Goal: Find specific page/section: Find specific page/section

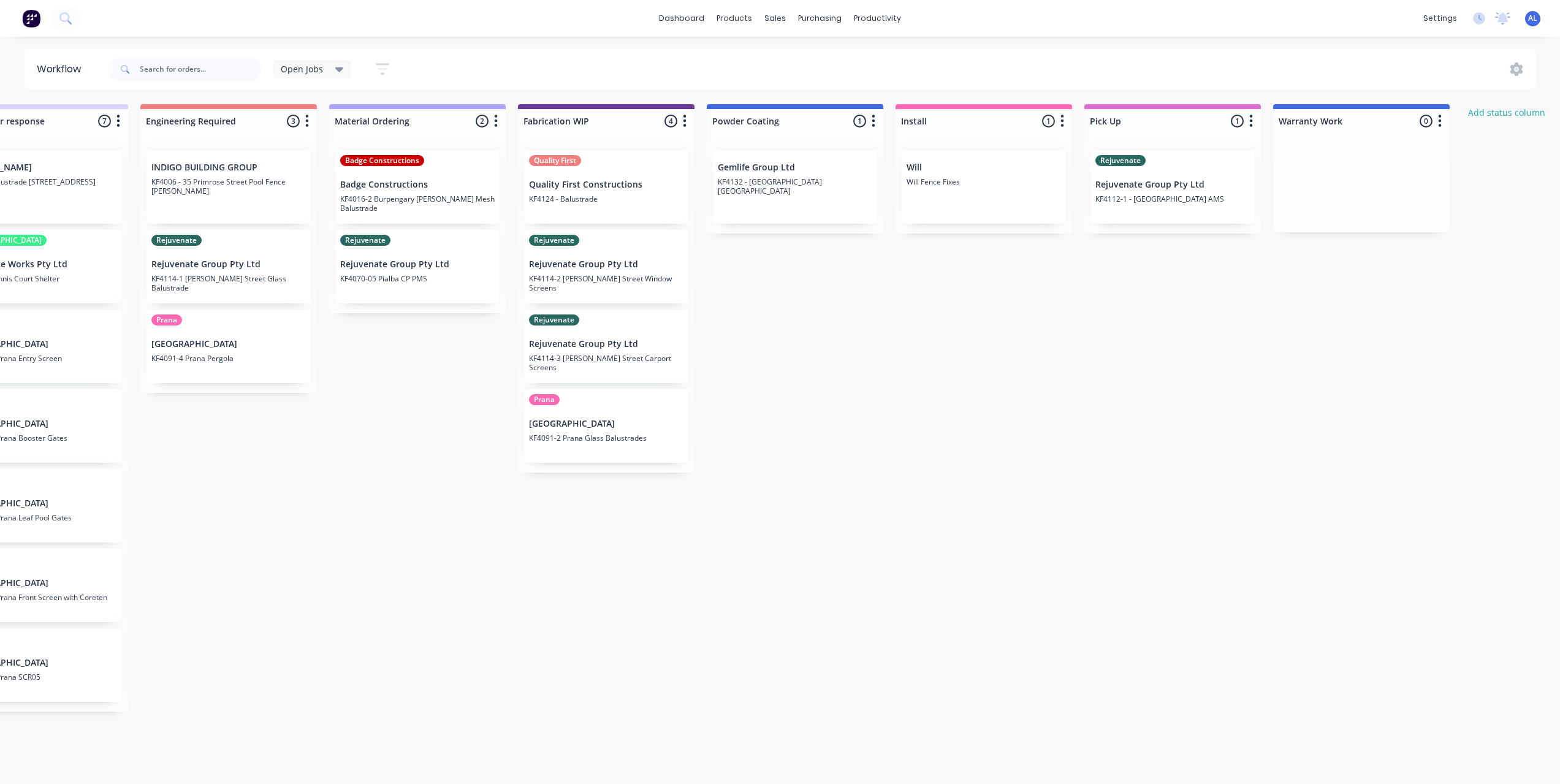
scroll to position [0, 834]
click at [709, 636] on div "Submitted 6 Status colour #273444 hex #273444 Save Cancel Summaries Total order…" at bounding box center [623, 440] width 2932 height 673
click at [430, 413] on div "Submitted 6 Status colour #273444 hex #273444 Save Cancel Summaries Total order…" at bounding box center [623, 440] width 2932 height 673
click at [901, 381] on div "Submitted 6 Status colour #273444 hex #273444 Save Cancel Summaries Total order…" at bounding box center [623, 440] width 2932 height 673
click at [771, 337] on div "Submitted 6 Status colour #273444 hex #273444 Save Cancel Summaries Total order…" at bounding box center [623, 440] width 2932 height 673
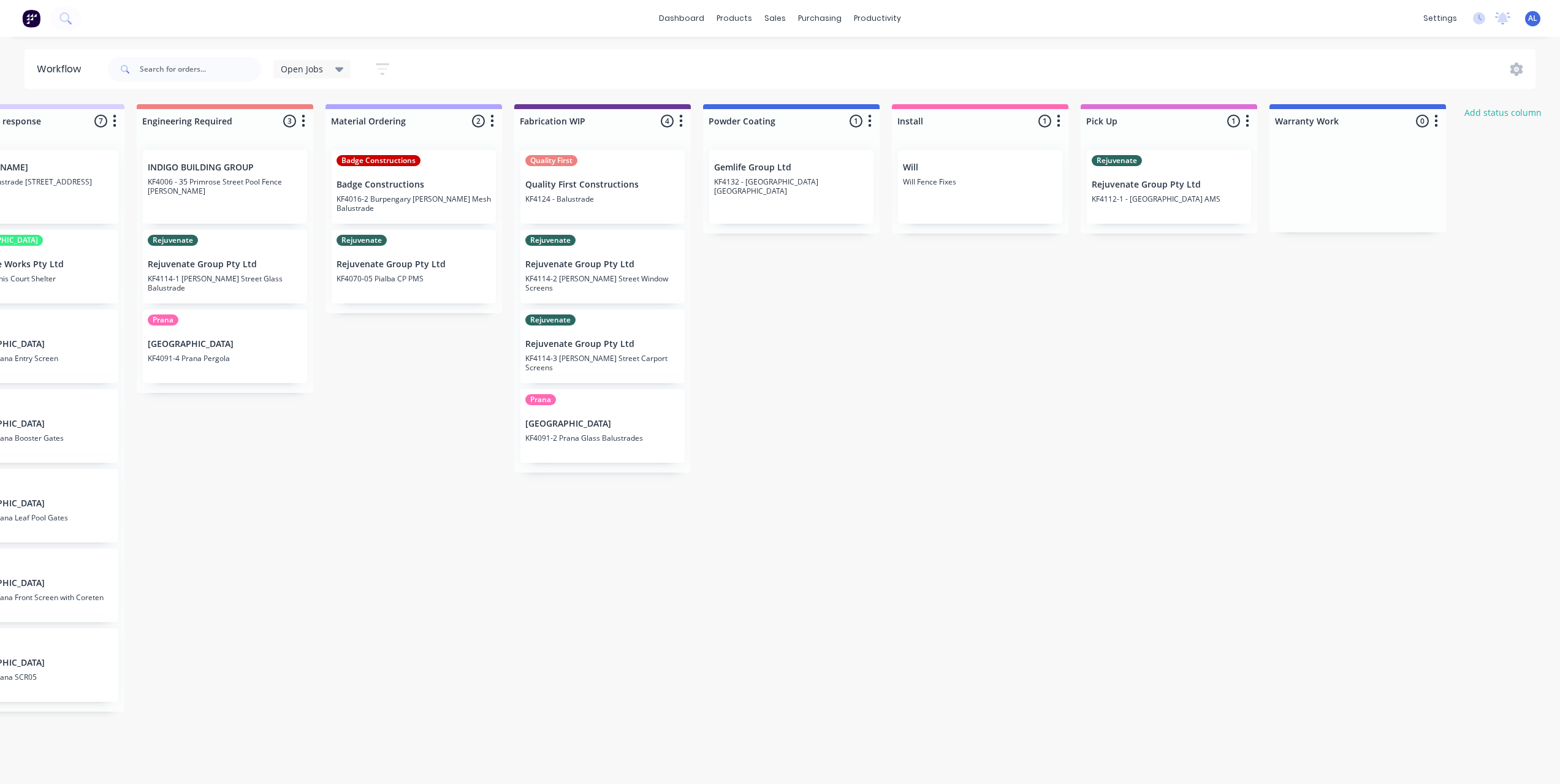
click at [637, 629] on div "Submitted 6 Status colour #273444 hex #273444 Save Cancel Summaries Total order…" at bounding box center [623, 440] width 2932 height 673
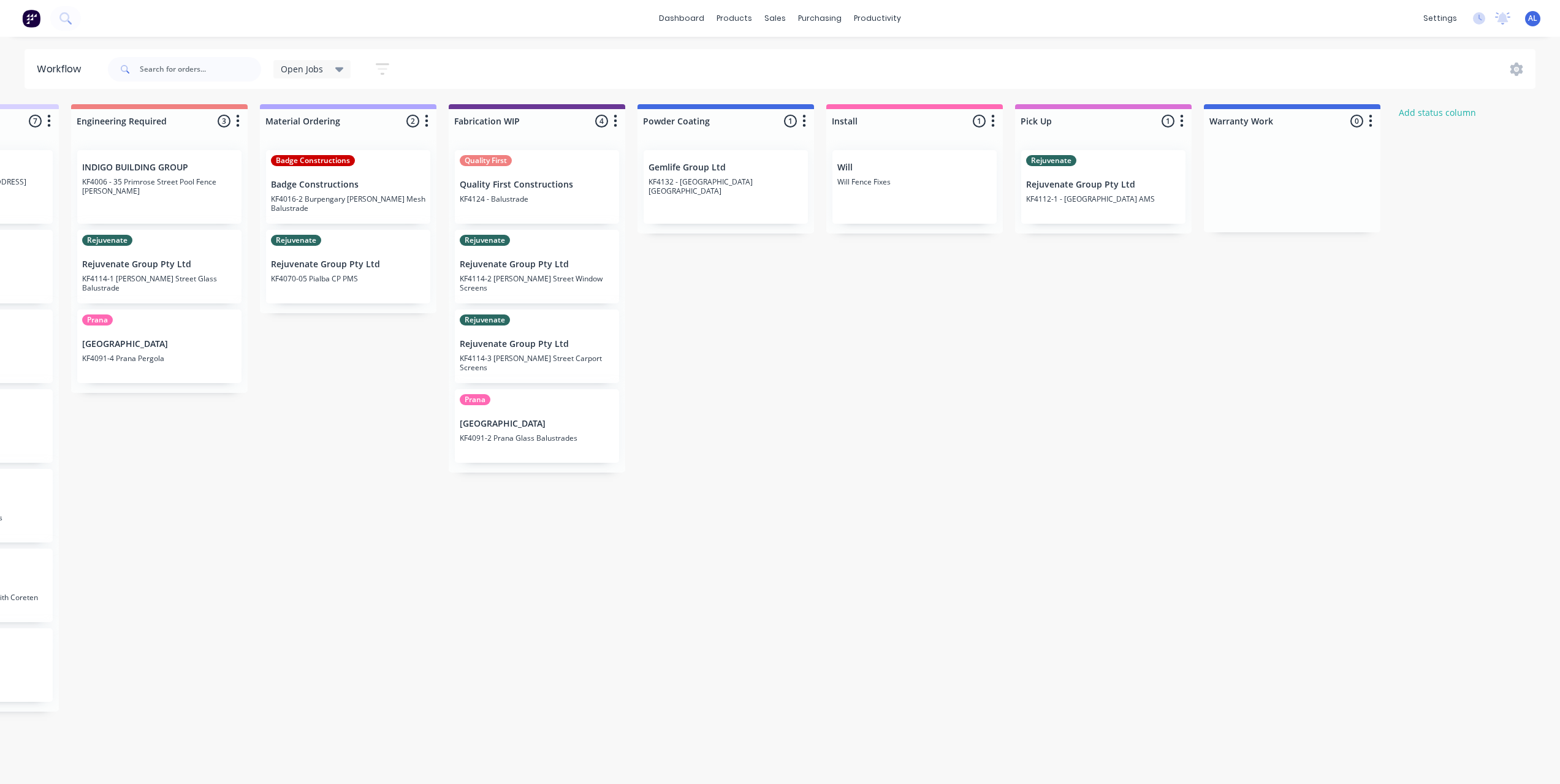
scroll to position [0, 895]
click at [575, 609] on div "Submitted 6 Status colour #273444 hex #273444 Save Cancel Summaries Total order…" at bounding box center [561, 440] width 2932 height 673
click at [783, 458] on div "Submitted 6 Status colour #273444 hex #273444 Save Cancel Summaries Total order…" at bounding box center [561, 440] width 2932 height 673
click at [747, 675] on div "Submitted 6 Status colour #273444 hex #273444 Save Cancel Summaries Total order…" at bounding box center [561, 440] width 2932 height 673
click at [891, 458] on div "Submitted 6 Status colour #273444 hex #273444 Save Cancel Summaries Total order…" at bounding box center [561, 440] width 2932 height 673
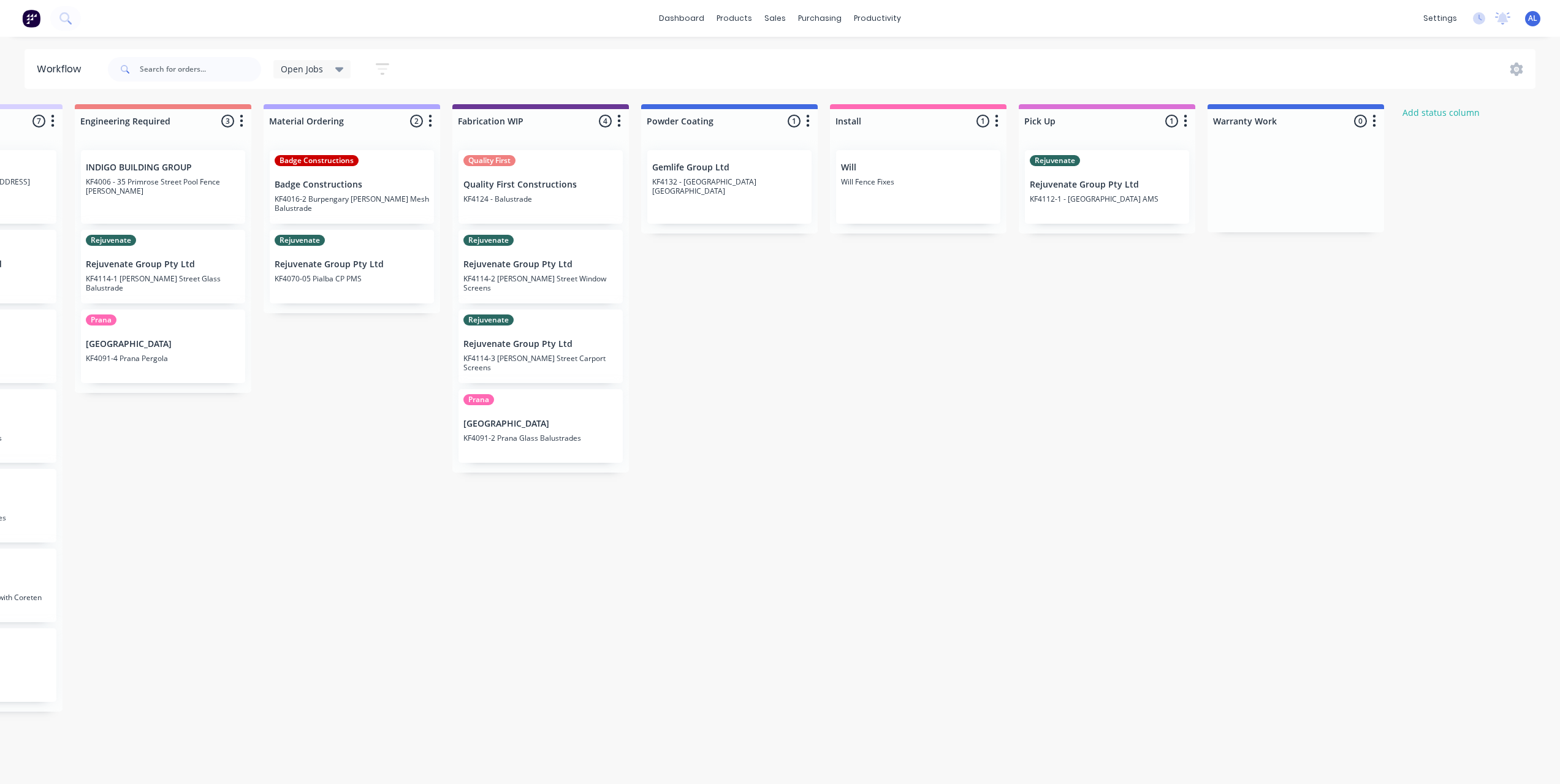
click at [891, 458] on div "Submitted 6 Status colour #273444 hex #273444 Save Cancel Summaries Total order…" at bounding box center [561, 440] width 2932 height 673
click at [887, 452] on div "Submitted 6 Status colour #273444 hex #273444 Save Cancel Summaries Total order…" at bounding box center [561, 440] width 2932 height 673
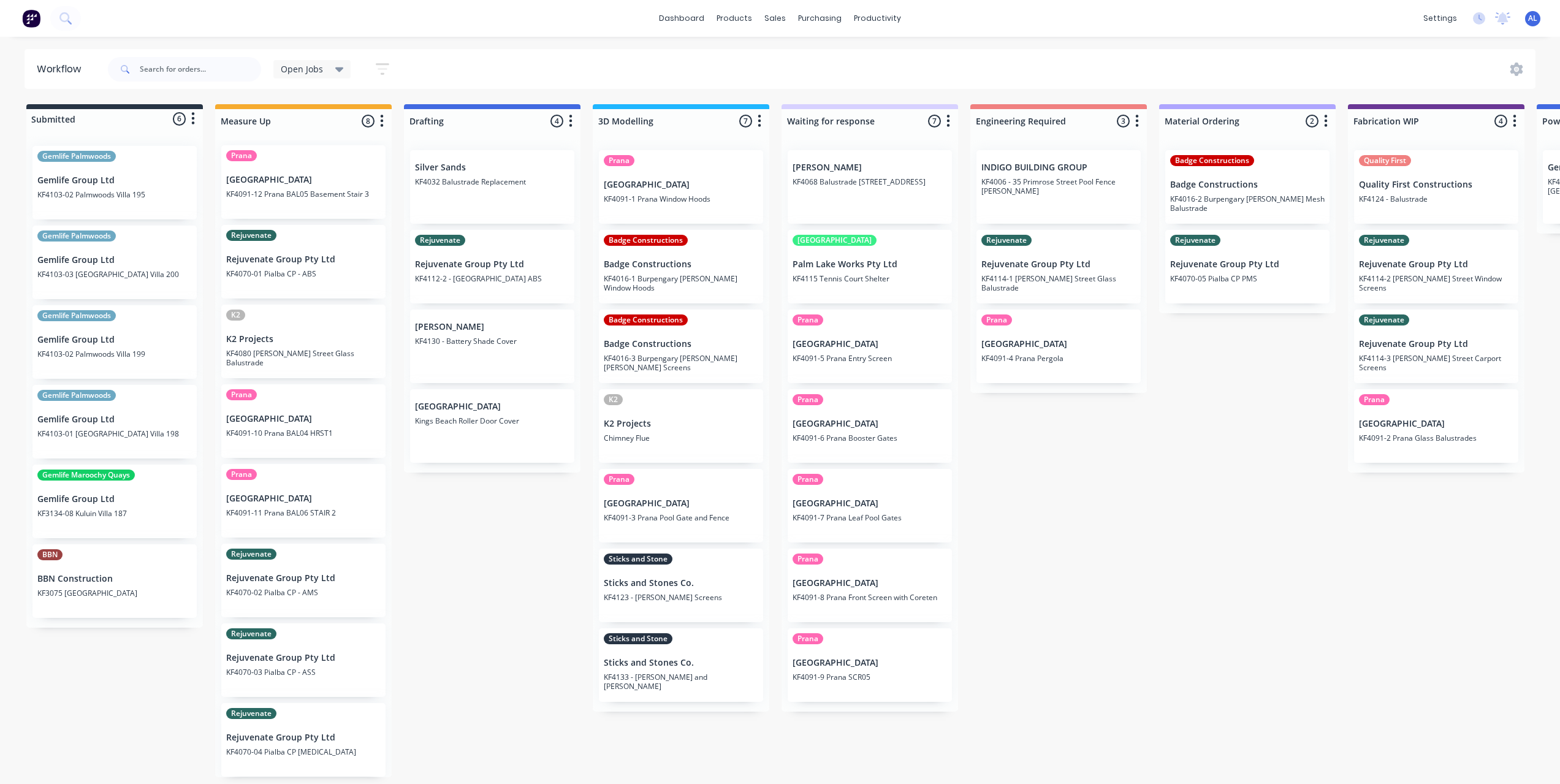
scroll to position [0, 0]
click at [773, 726] on div "Submitted 6 Status colour #273444 hex #273444 Save Cancel Summaries Total order…" at bounding box center [1457, 440] width 2932 height 673
click at [1105, 679] on div "Submitted 6 Status colour #273444 hex #273444 Save Cancel Summaries Total order…" at bounding box center [1457, 440] width 2932 height 673
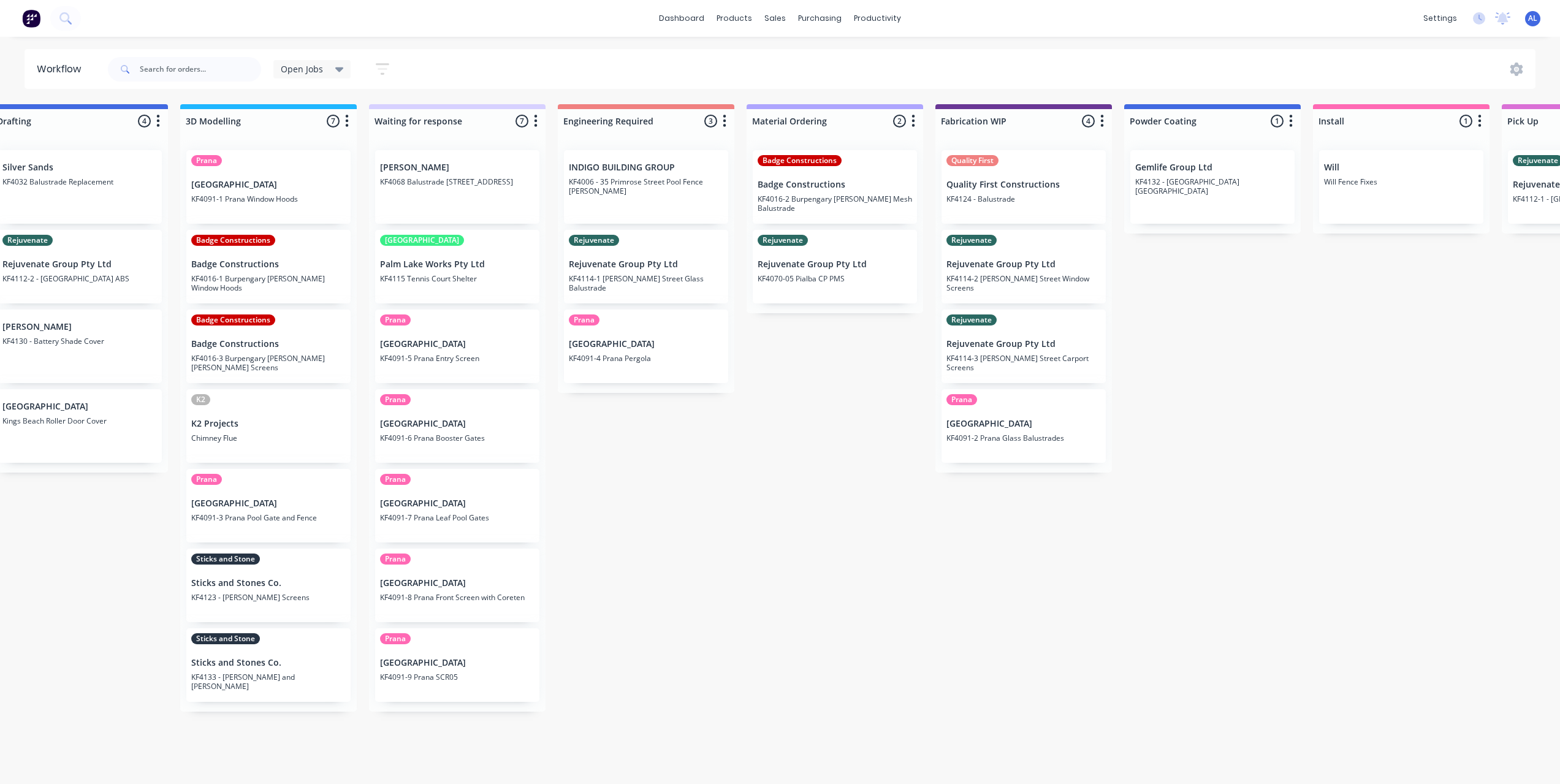
scroll to position [0, 394]
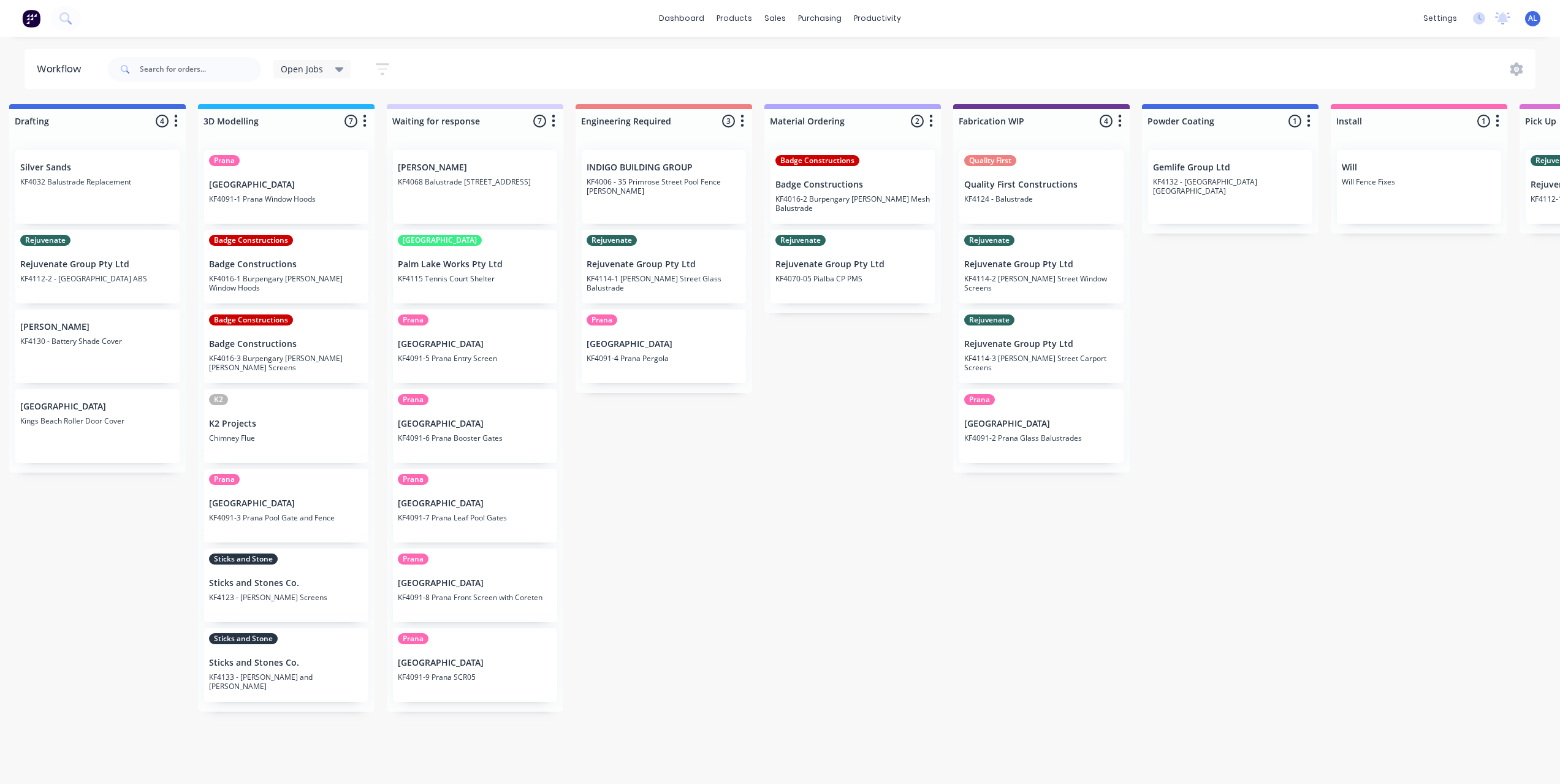
click at [731, 504] on div "Submitted 6 Status colour #273444 hex #273444 Save Cancel Summaries Total order…" at bounding box center [1062, 440] width 2932 height 673
click at [618, 500] on div "Submitted 6 Status colour #273444 hex #273444 Save Cancel Summaries Total order…" at bounding box center [1062, 440] width 2932 height 673
click at [665, 485] on div "Submitted 6 Status colour #273444 hex #273444 Save Cancel Summaries Total order…" at bounding box center [1062, 440] width 2932 height 673
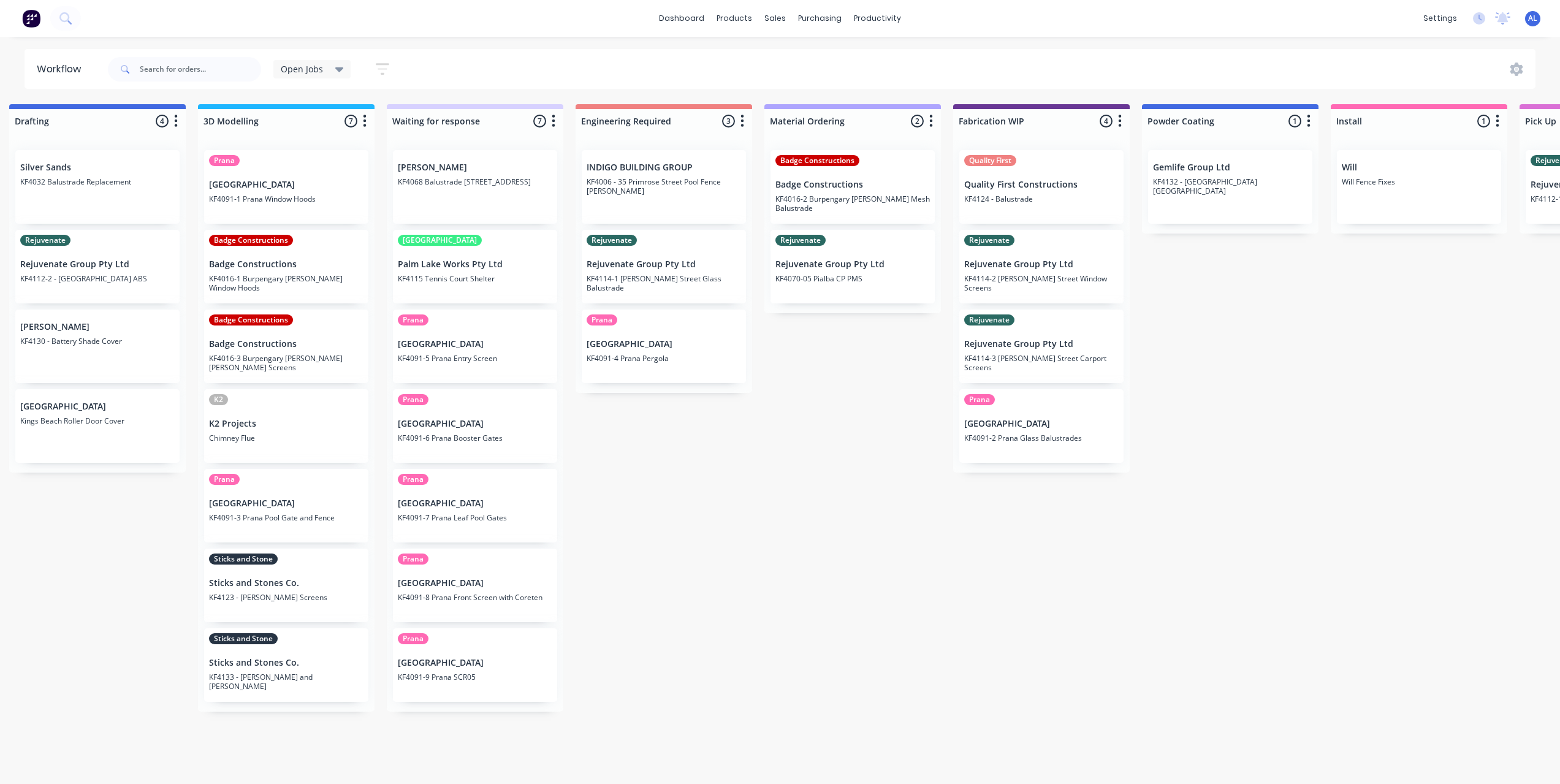
click at [637, 450] on div "Submitted 6 Status colour #273444 hex #273444 Save Cancel Summaries Total order…" at bounding box center [1062, 440] width 2932 height 673
click at [717, 552] on div "Submitted 6 Status colour #273444 hex #273444 Save Cancel Summaries Total order…" at bounding box center [1062, 440] width 2932 height 673
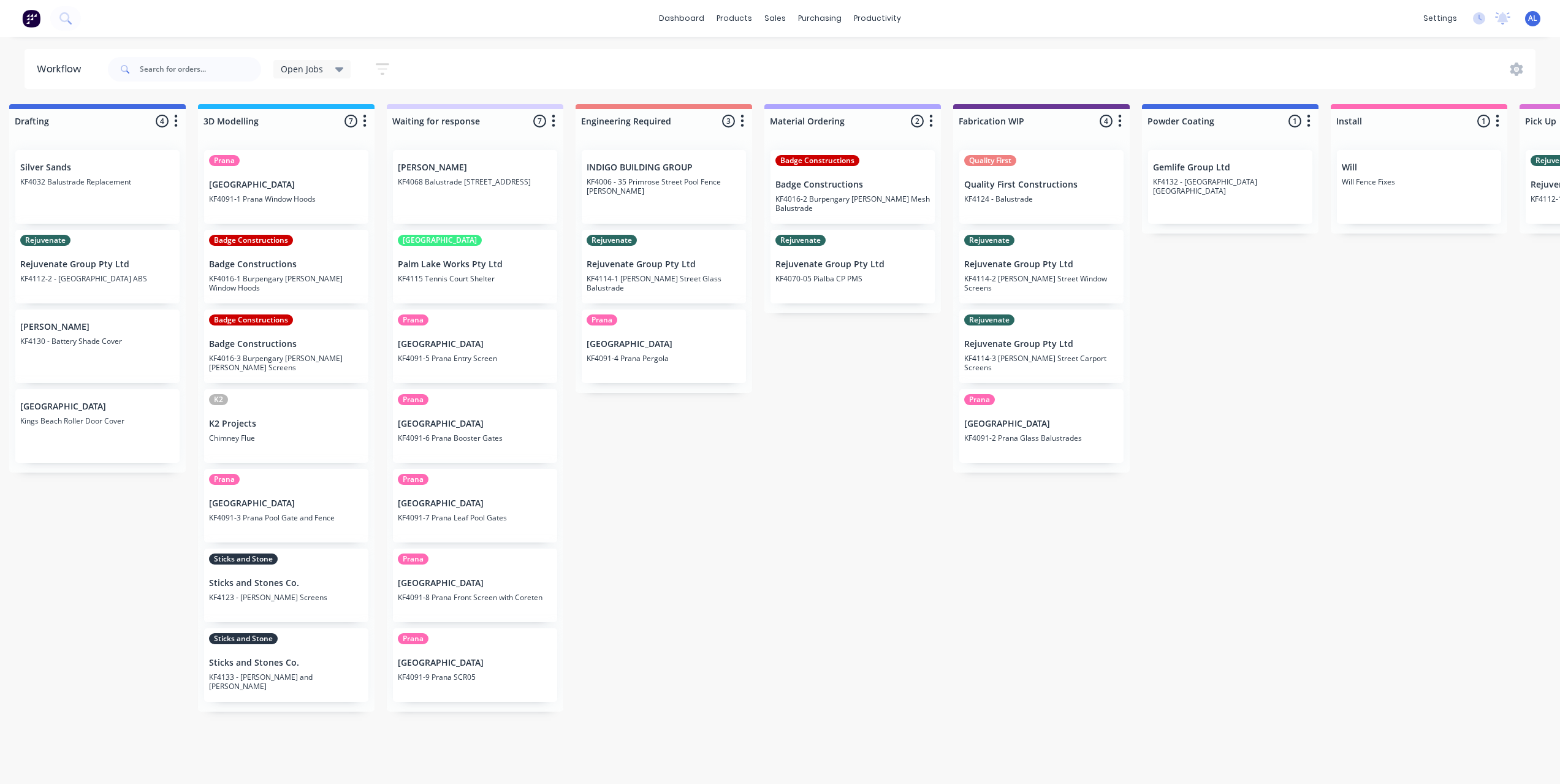
click at [721, 612] on div "Submitted 6 Status colour #273444 hex #273444 Save Cancel Summaries Total order…" at bounding box center [1062, 440] width 2932 height 673
click at [650, 462] on div "Submitted 6 Status colour #273444 hex #273444 Save Cancel Summaries Total order…" at bounding box center [1062, 440] width 2932 height 673
click at [860, 398] on div "Submitted 6 Status colour #273444 hex #273444 Save Cancel Summaries Total order…" at bounding box center [1062, 440] width 2932 height 673
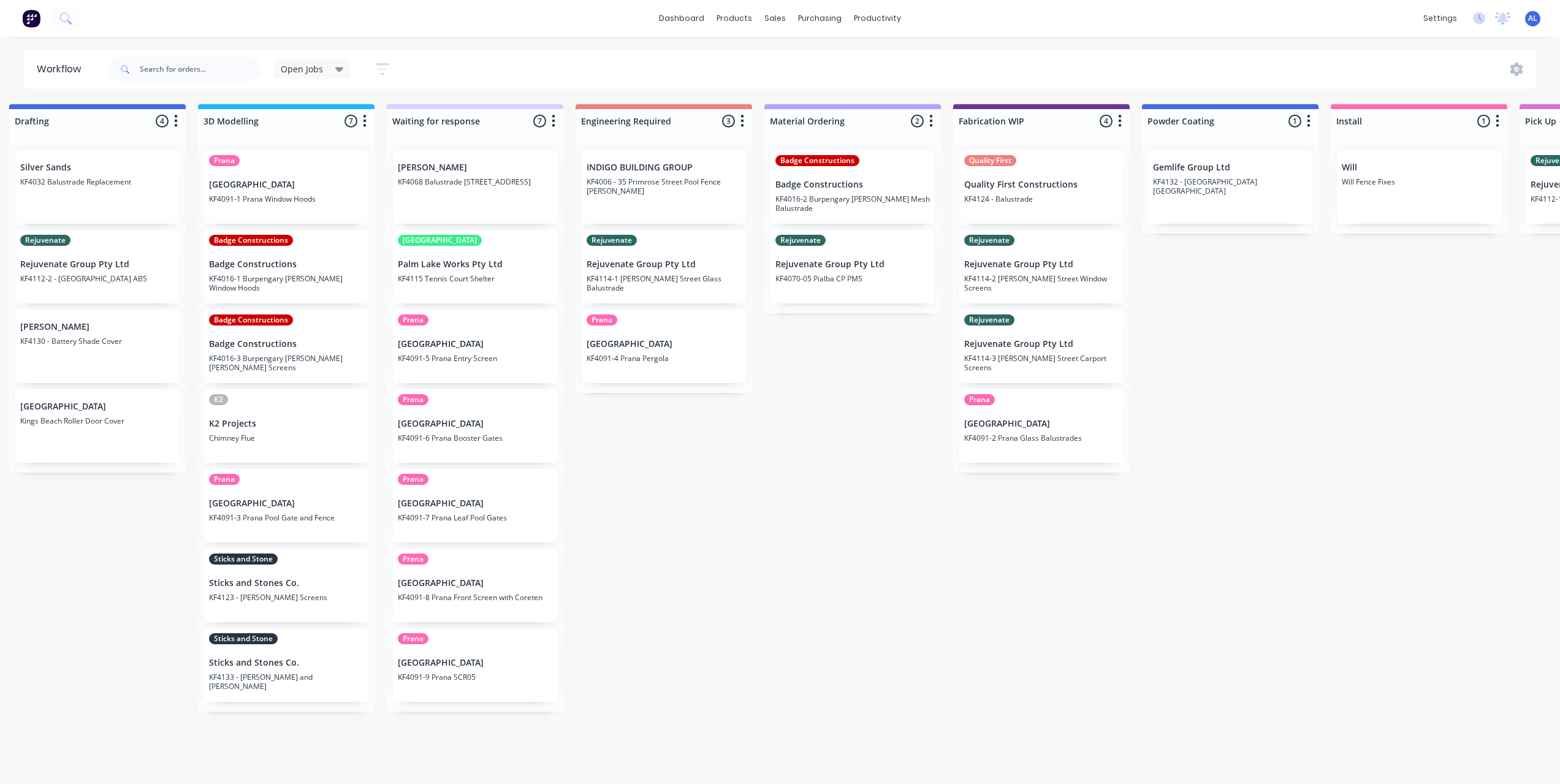
click at [1361, 370] on div "Submitted 6 Status colour #273444 hex #273444 Save Cancel Summaries Total order…" at bounding box center [1062, 440] width 2932 height 673
click at [1336, 412] on div "Submitted 6 Status colour #273444 hex #273444 Save Cancel Summaries Total order…" at bounding box center [1062, 440] width 2932 height 673
click at [991, 673] on div "Submitted 6 Status colour #273444 hex #273444 Save Cancel Summaries Total order…" at bounding box center [1062, 440] width 2932 height 673
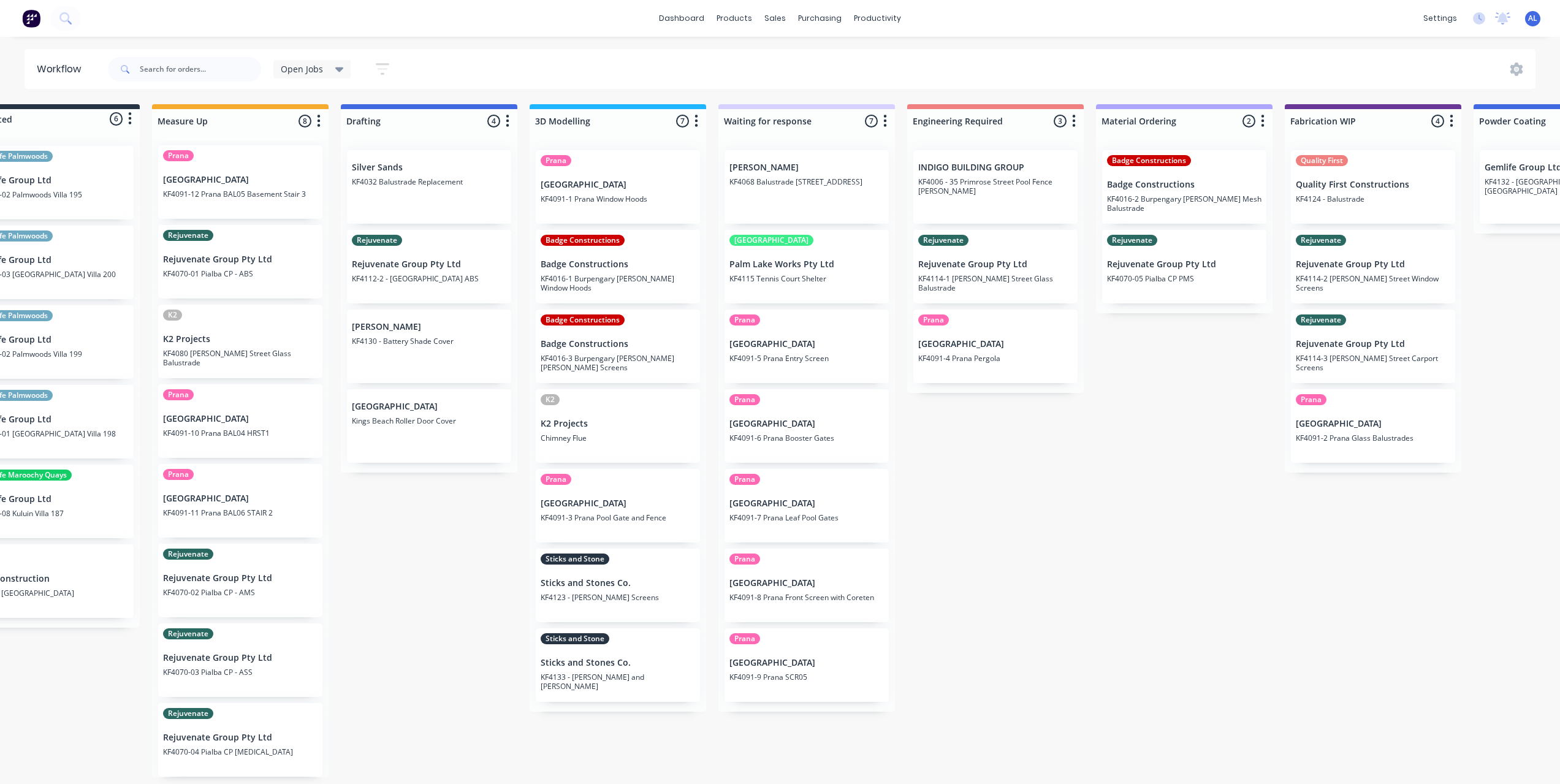
scroll to position [0, 0]
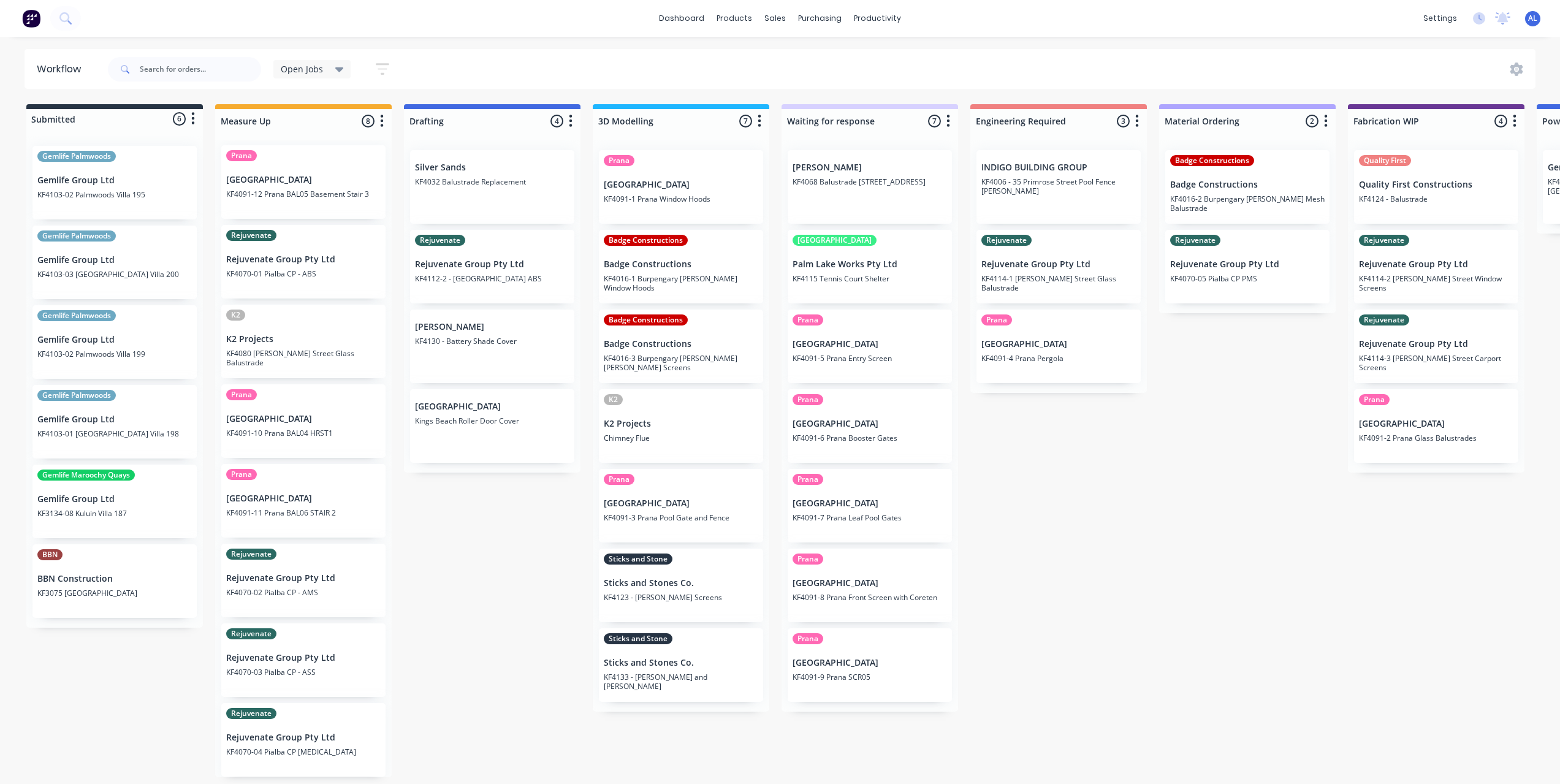
click at [491, 547] on div "Submitted 6 Status colour #273444 hex #273444 Save Cancel Summaries Total order…" at bounding box center [1457, 440] width 2932 height 673
click at [511, 535] on div "Submitted 6 Status colour #273444 hex #273444 Save Cancel Summaries Total order…" at bounding box center [1457, 440] width 2932 height 673
click at [510, 598] on div "Submitted 6 Status colour #273444 hex #273444 Save Cancel Summaries Total order…" at bounding box center [1457, 440] width 2932 height 673
click at [501, 535] on div "Submitted 6 Status colour #273444 hex #273444 Save Cancel Summaries Total order…" at bounding box center [1457, 440] width 2932 height 673
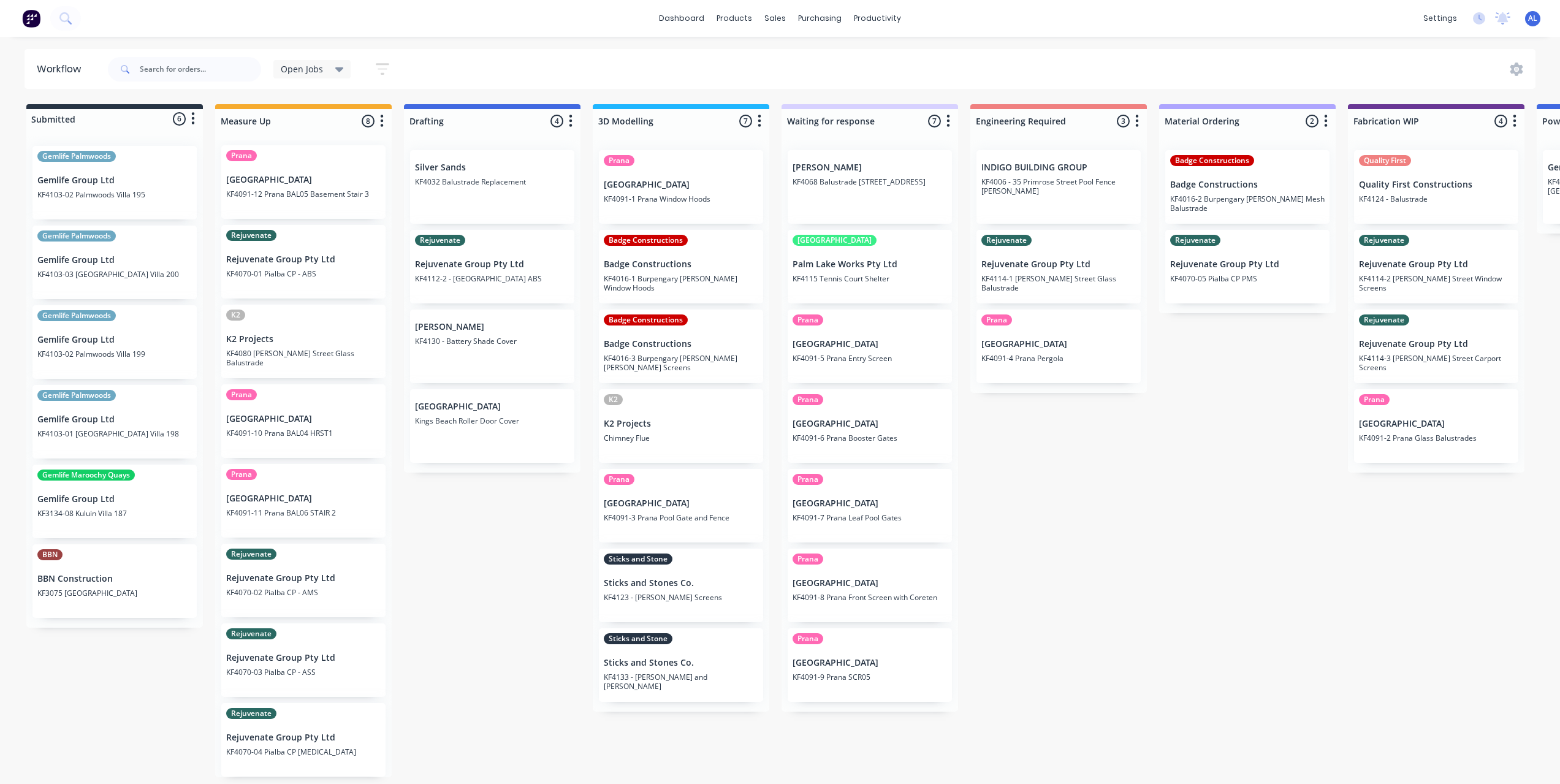
click at [501, 535] on div "Submitted 6 Status colour #273444 hex #273444 Save Cancel Summaries Total order…" at bounding box center [1457, 440] width 2932 height 673
click at [1158, 495] on div "Submitted 6 Status colour #273444 hex #273444 Save Cancel Summaries Total order…" at bounding box center [1457, 440] width 2932 height 673
click at [1064, 497] on div "Submitted 6 Status colour #273444 hex #273444 Save Cancel Summaries Total order…" at bounding box center [1457, 440] width 2932 height 673
click at [1051, 501] on div "Submitted 6 Status colour #273444 hex #273444 Save Cancel Summaries Total order…" at bounding box center [1457, 440] width 2932 height 673
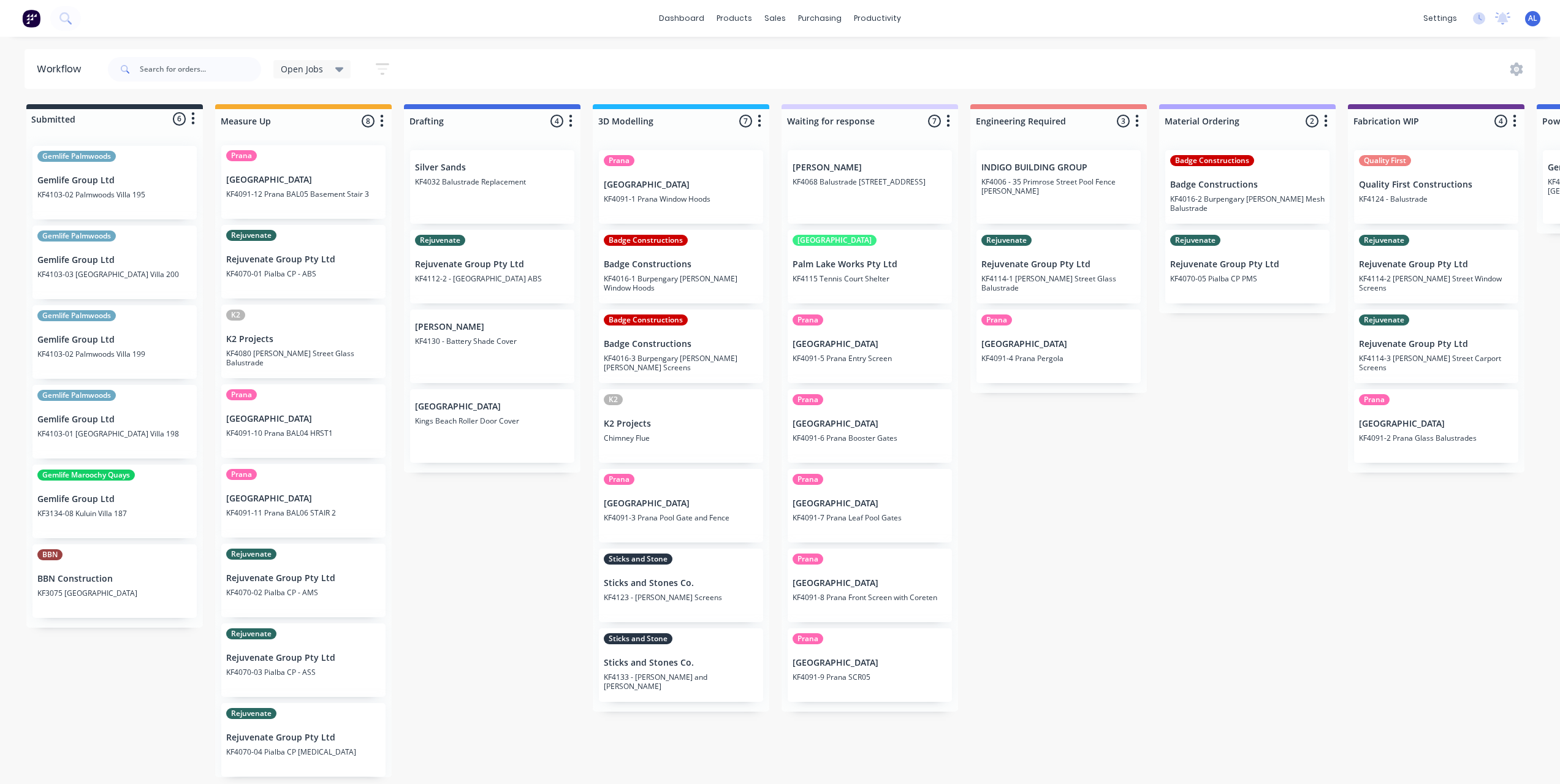
click at [1051, 501] on div "Submitted 6 Status colour #273444 hex #273444 Save Cancel Summaries Total order…" at bounding box center [1457, 440] width 2932 height 673
click at [827, 51] on link "Purchase Orders" at bounding box center [871, 58] width 162 height 25
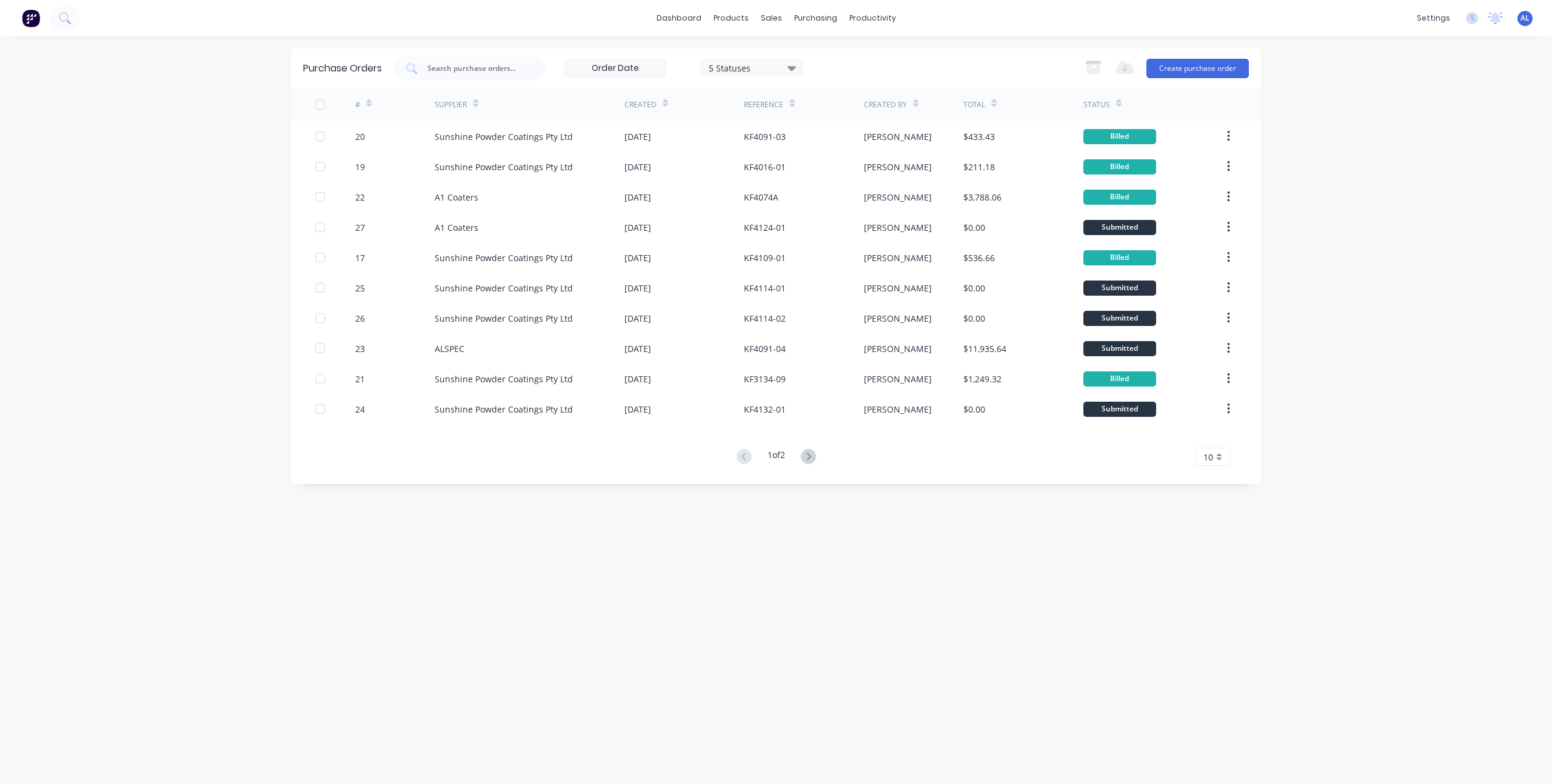
click at [790, 529] on div "Purchase Orders 5 Statuses 5 Statuses Export to Excel (XLSX) Create purchase or…" at bounding box center [776, 410] width 970 height 724
click at [811, 461] on icon at bounding box center [808, 457] width 15 height 15
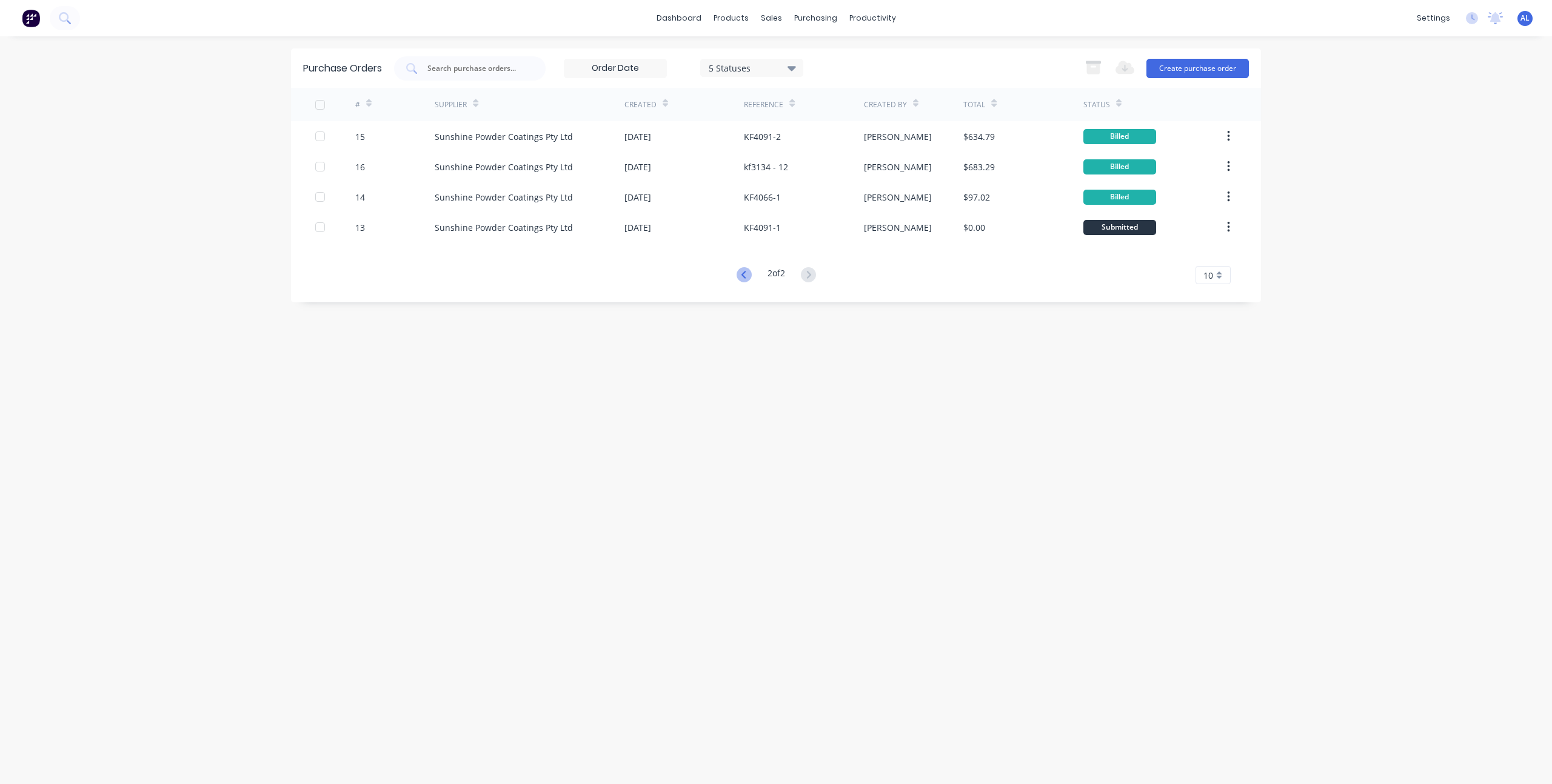
click at [744, 273] on icon at bounding box center [744, 274] width 15 height 15
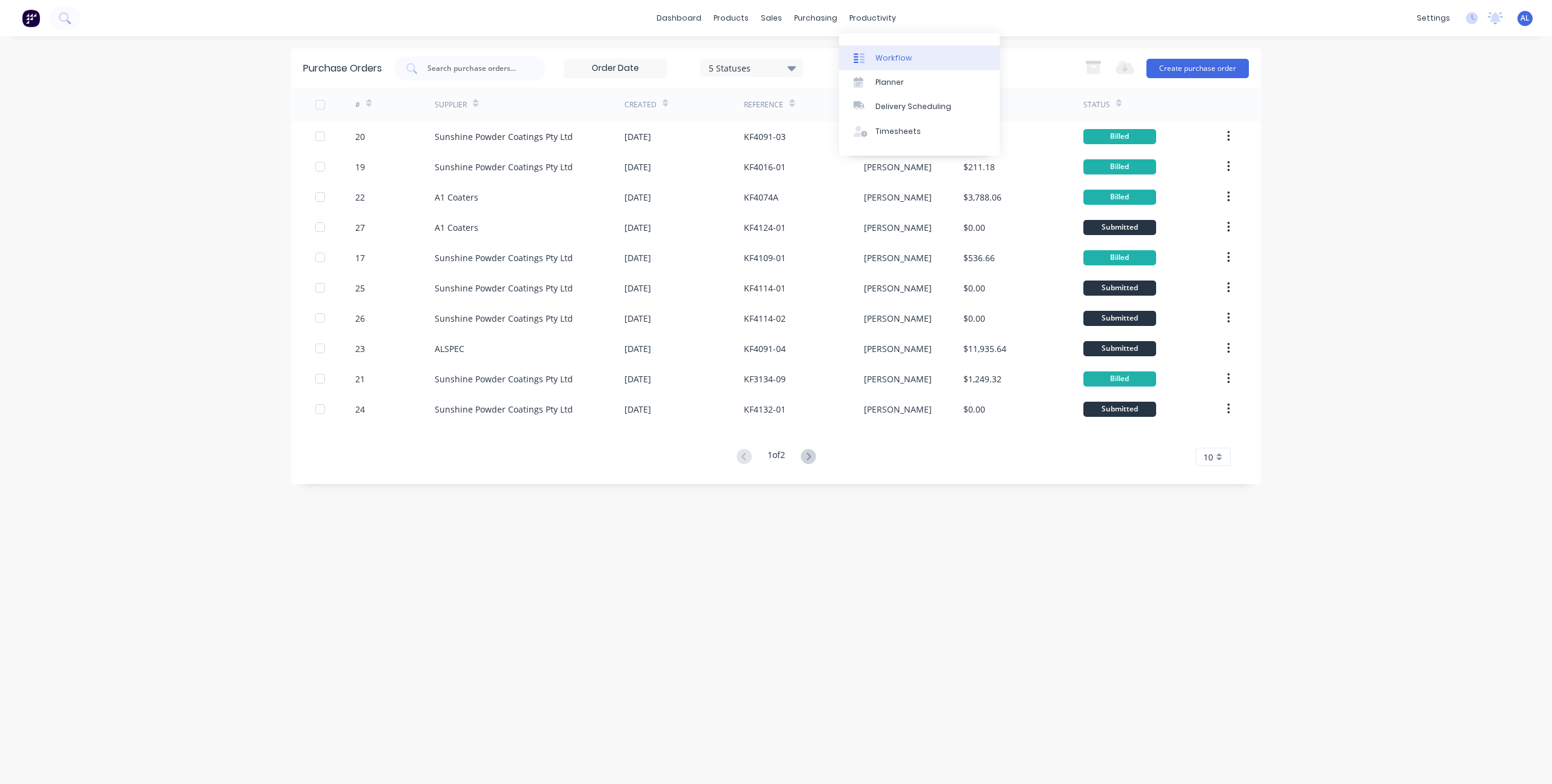
click at [877, 54] on div "Workflow" at bounding box center [894, 58] width 37 height 11
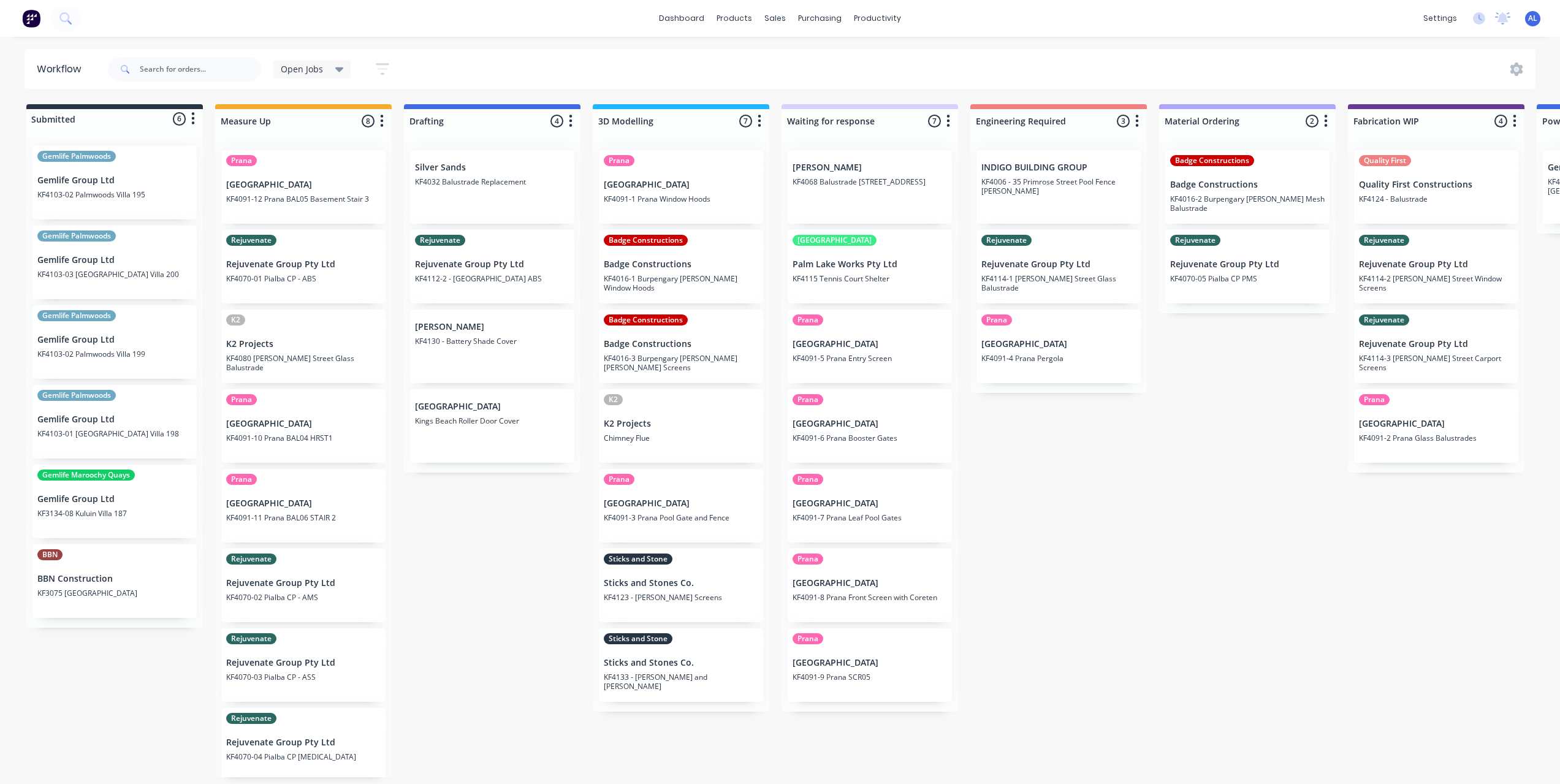
click at [1198, 520] on div "Submitted 6 Status colour #273444 hex #273444 Save Cancel Summaries Total order…" at bounding box center [1457, 440] width 2932 height 673
click at [1140, 517] on div "Submitted 6 Status colour #273444 hex #273444 Save Cancel Summaries Total order…" at bounding box center [1457, 440] width 2932 height 673
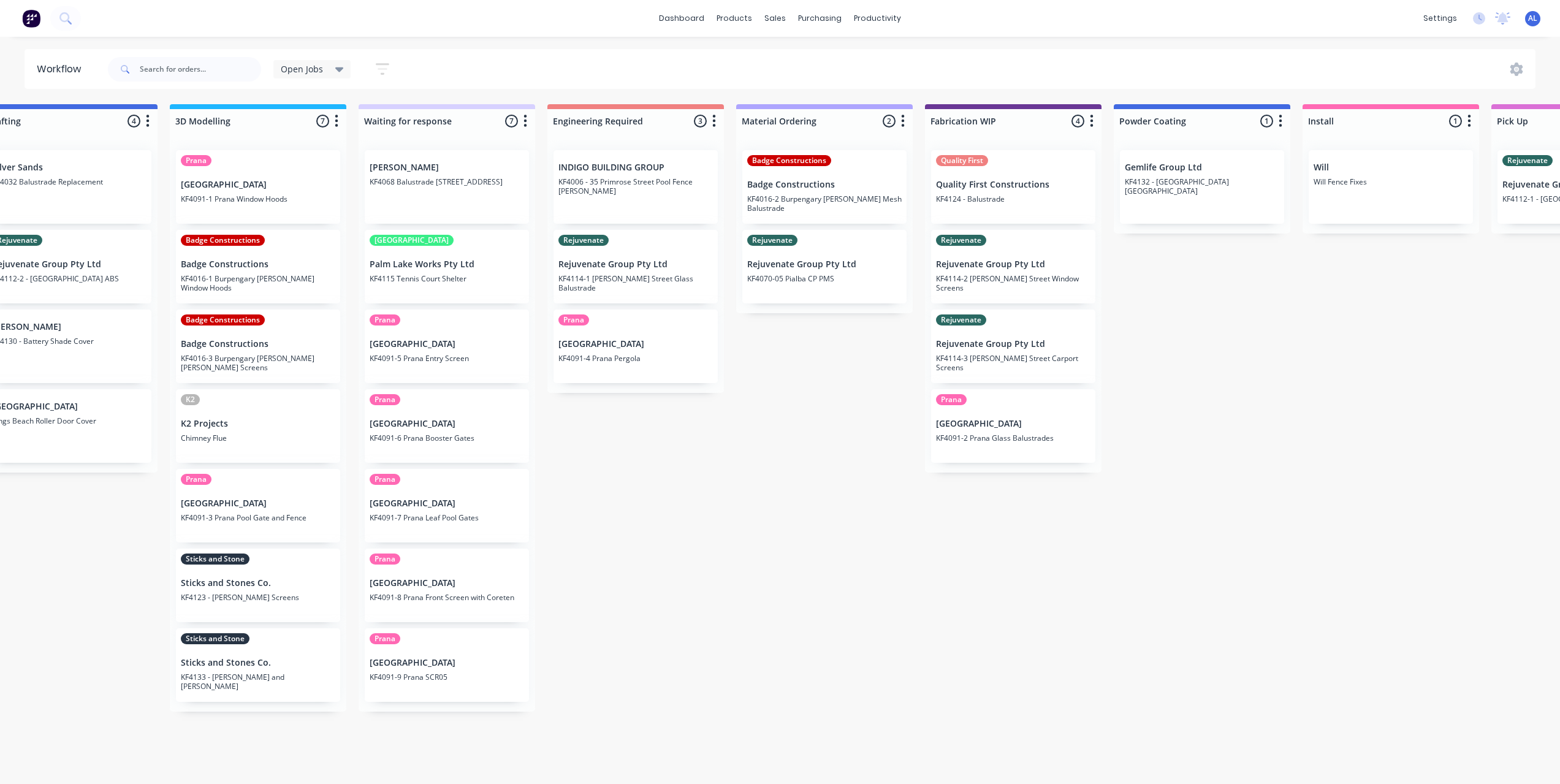
scroll to position [0, 366]
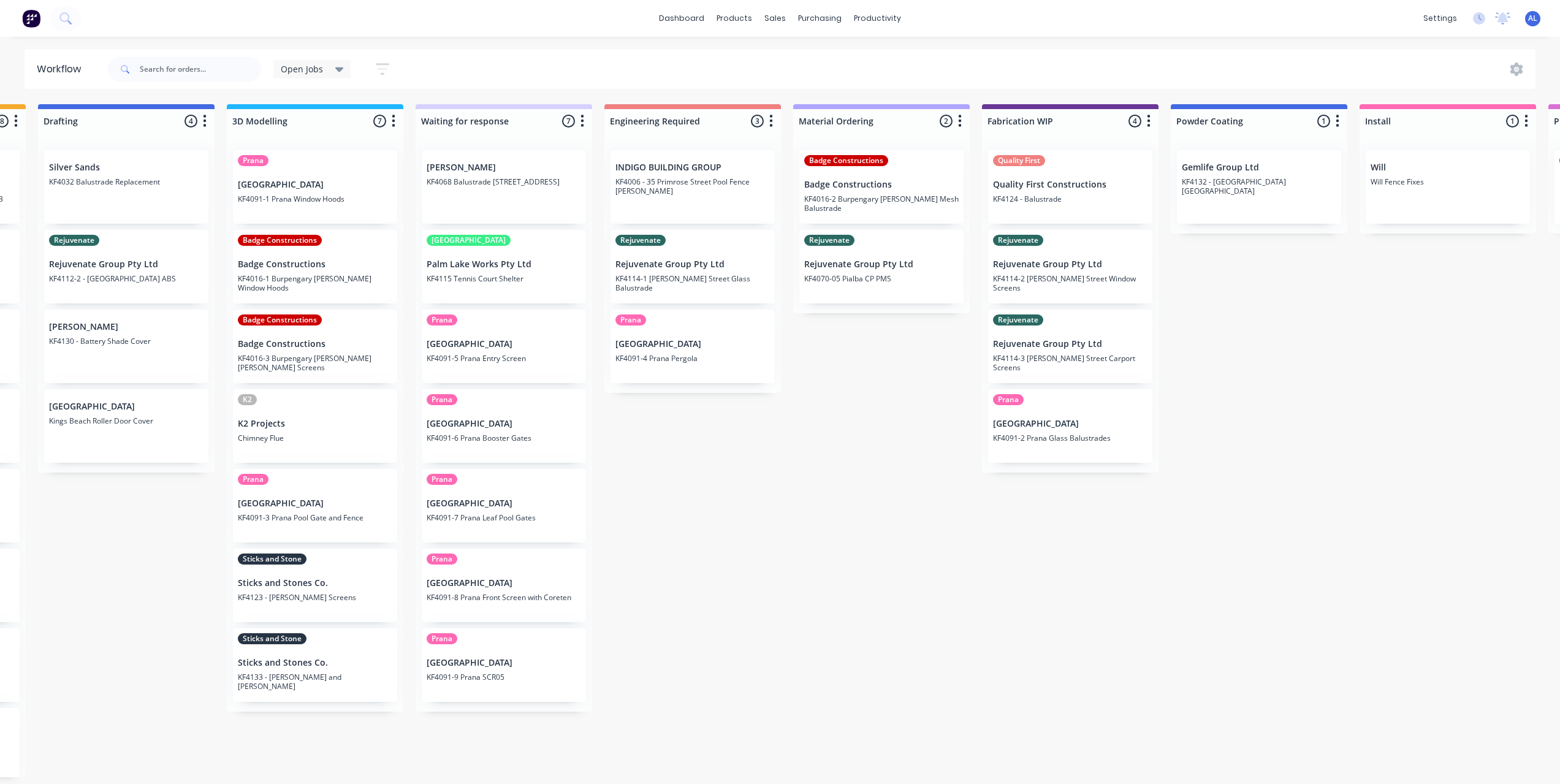
click at [156, 631] on div "Submitted 6 Status colour #273444 hex #273444 Save Cancel Summaries Total order…" at bounding box center [1091, 440] width 2932 height 673
click at [801, 614] on div "Submitted 6 Status colour #273444 hex #273444 Save Cancel Summaries Total order…" at bounding box center [1091, 440] width 2932 height 673
click at [763, 626] on div "Submitted 6 Status colour #273444 hex #273444 Save Cancel Summaries Total order…" at bounding box center [1091, 440] width 2932 height 673
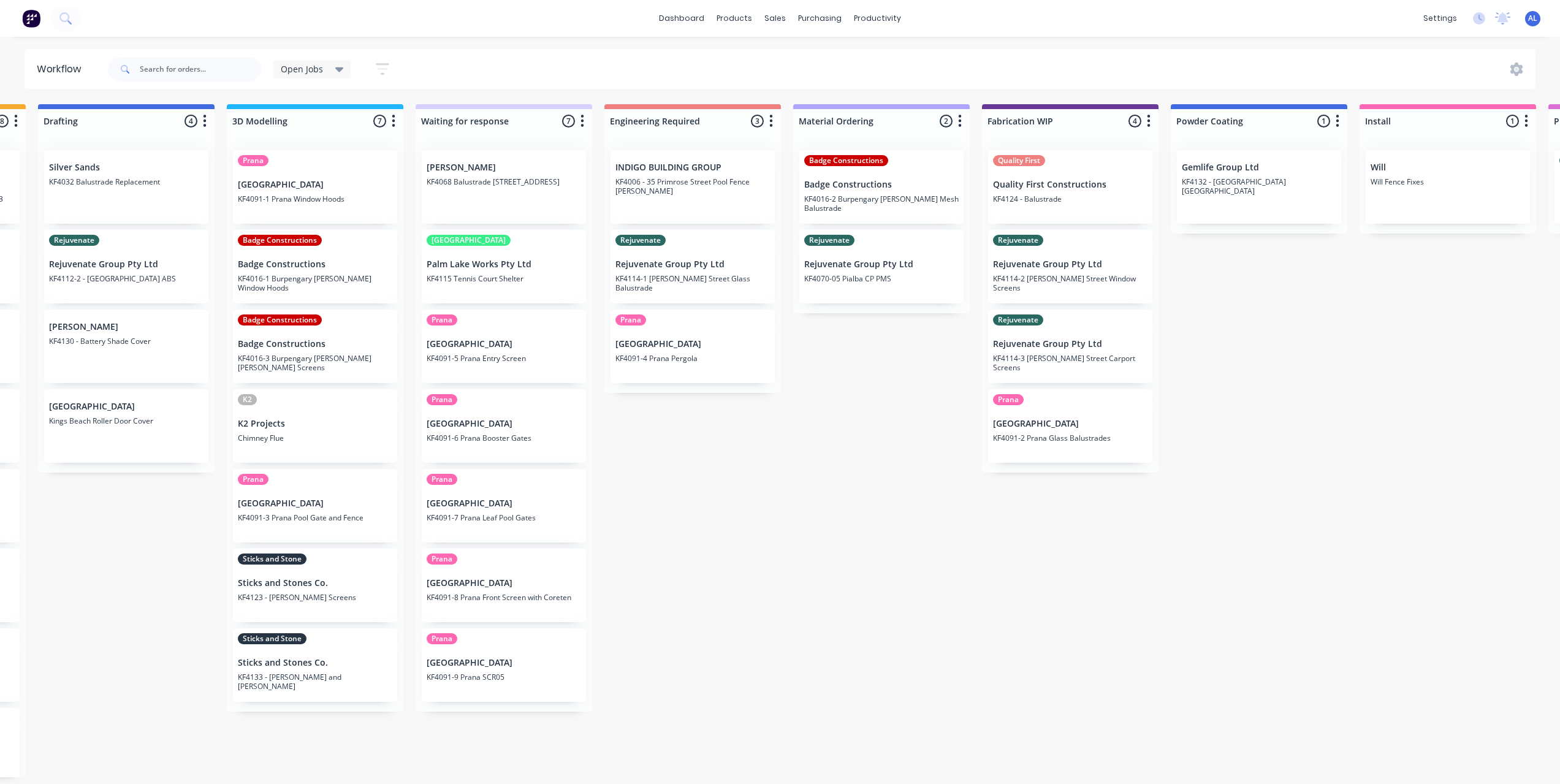
click at [763, 626] on div "Submitted 6 Status colour #273444 hex #273444 Save Cancel Summaries Total order…" at bounding box center [1091, 440] width 2932 height 673
click at [218, 768] on div "Submitted 6 Status colour #273444 hex #273444 Save Cancel Summaries Total order…" at bounding box center [1091, 440] width 2932 height 673
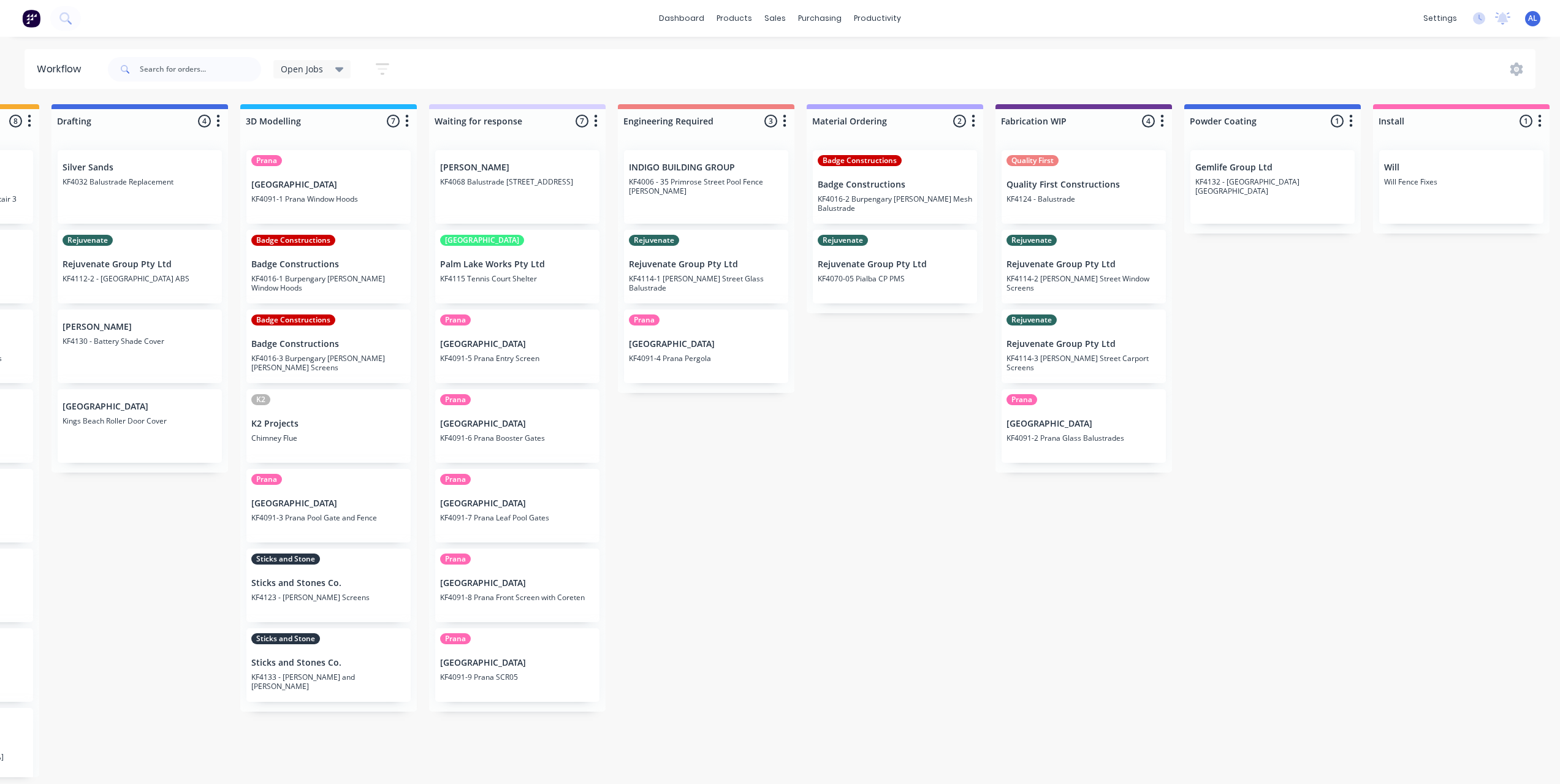
scroll to position [0, 379]
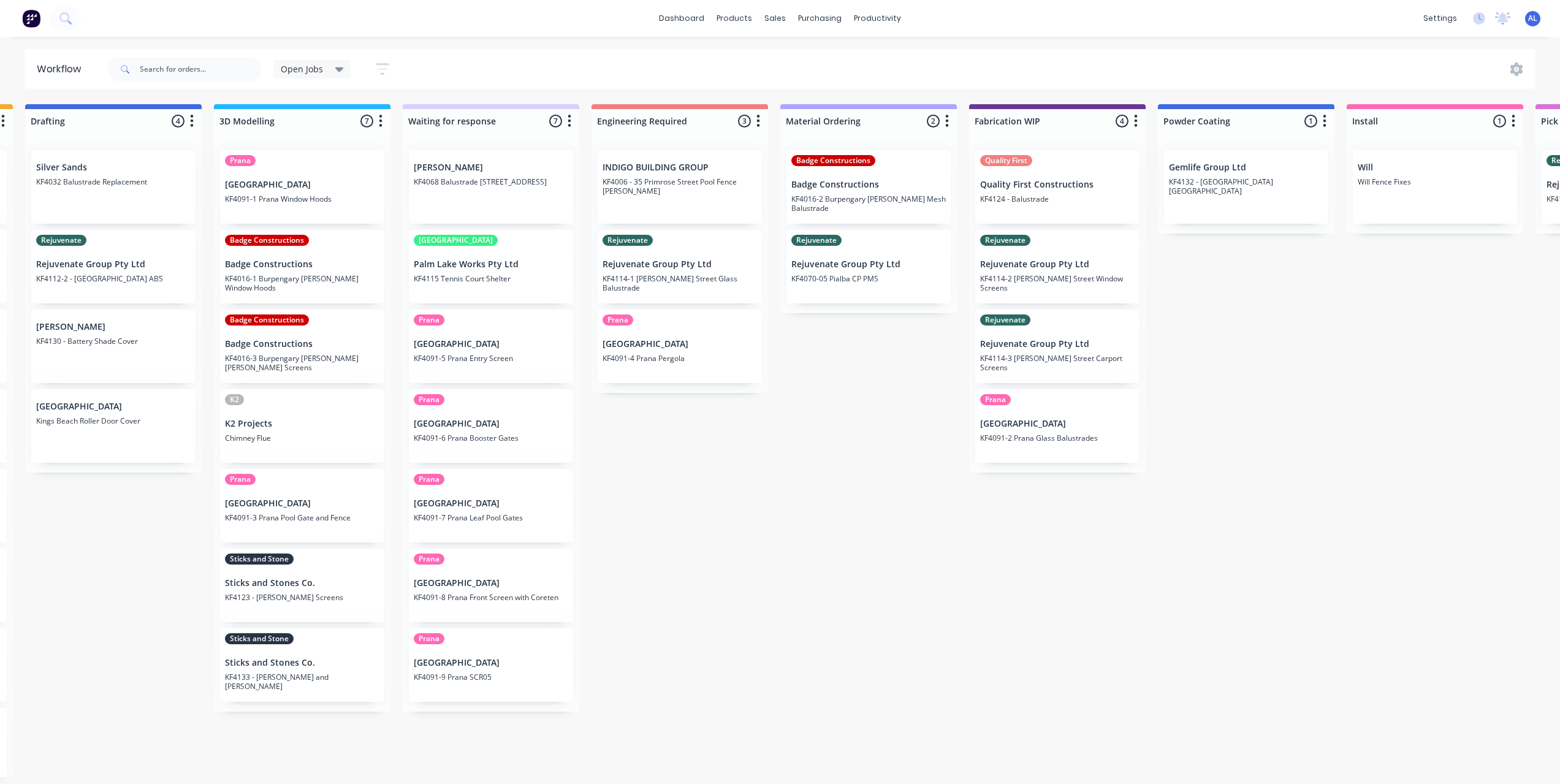
click at [176, 642] on div "Submitted 6 Status colour #273444 hex #273444 Save Cancel Summaries Total order…" at bounding box center [1078, 440] width 2932 height 673
click at [771, 627] on div "Submitted 6 Status colour #273444 hex #273444 Save Cancel Summaries Total order…" at bounding box center [1078, 440] width 2932 height 673
click at [638, 694] on div "Submitted 6 Status colour #273444 hex #273444 Save Cancel Summaries Total order…" at bounding box center [1078, 440] width 2932 height 673
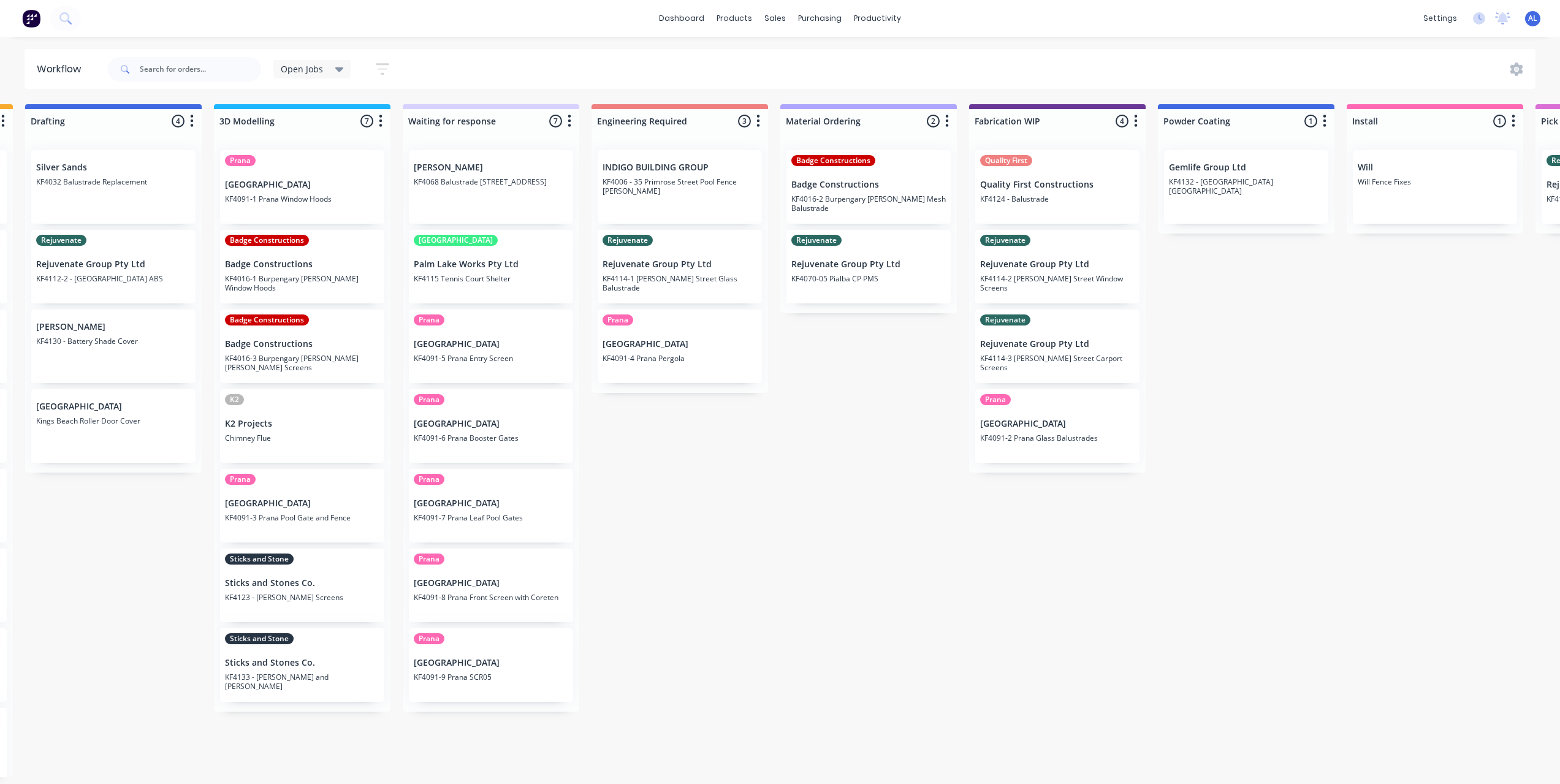
click at [638, 694] on div "Submitted 6 Status colour #273444 hex #273444 Save Cancel Summaries Total order…" at bounding box center [1078, 440] width 2932 height 673
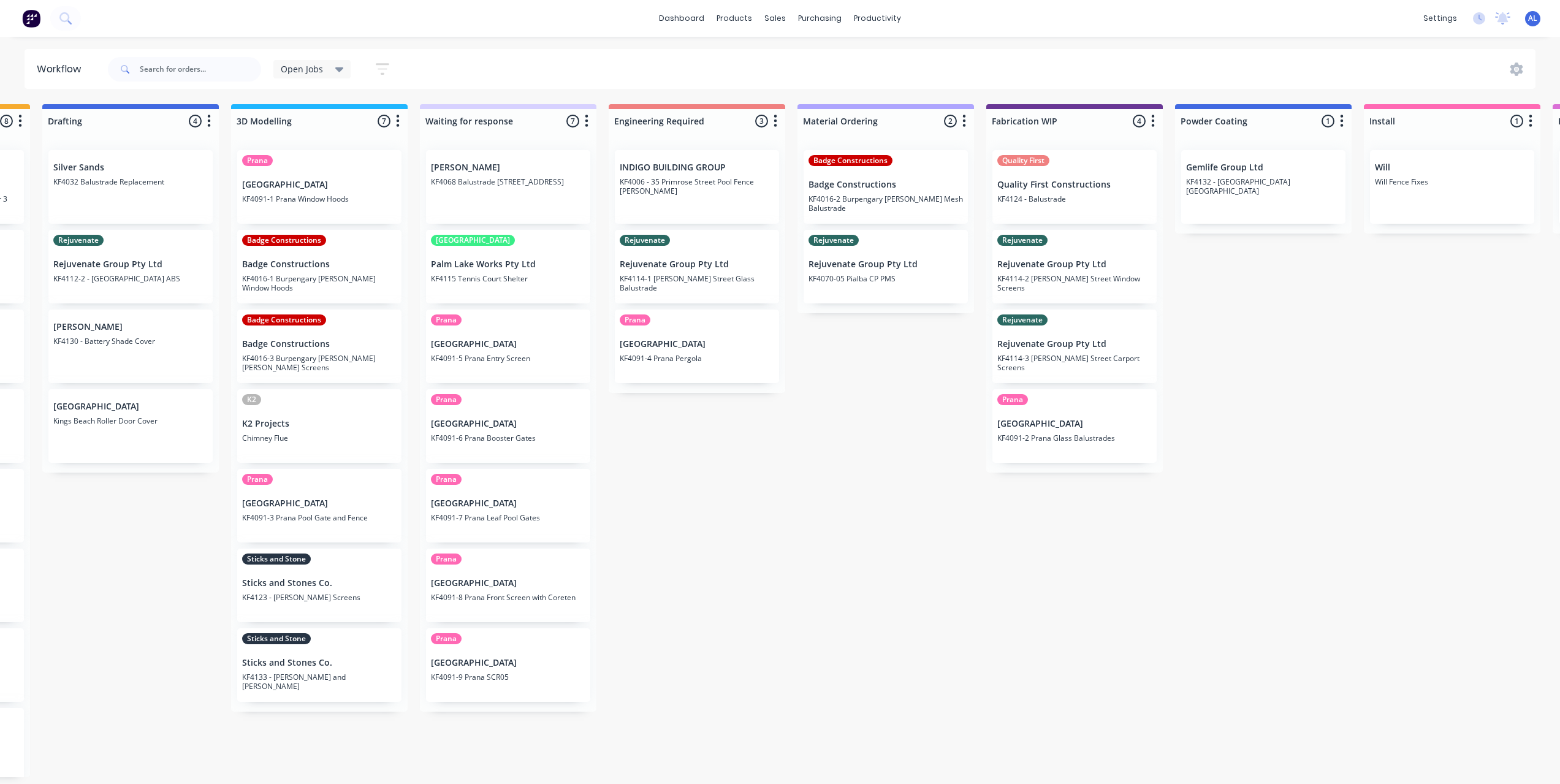
scroll to position [0, 312]
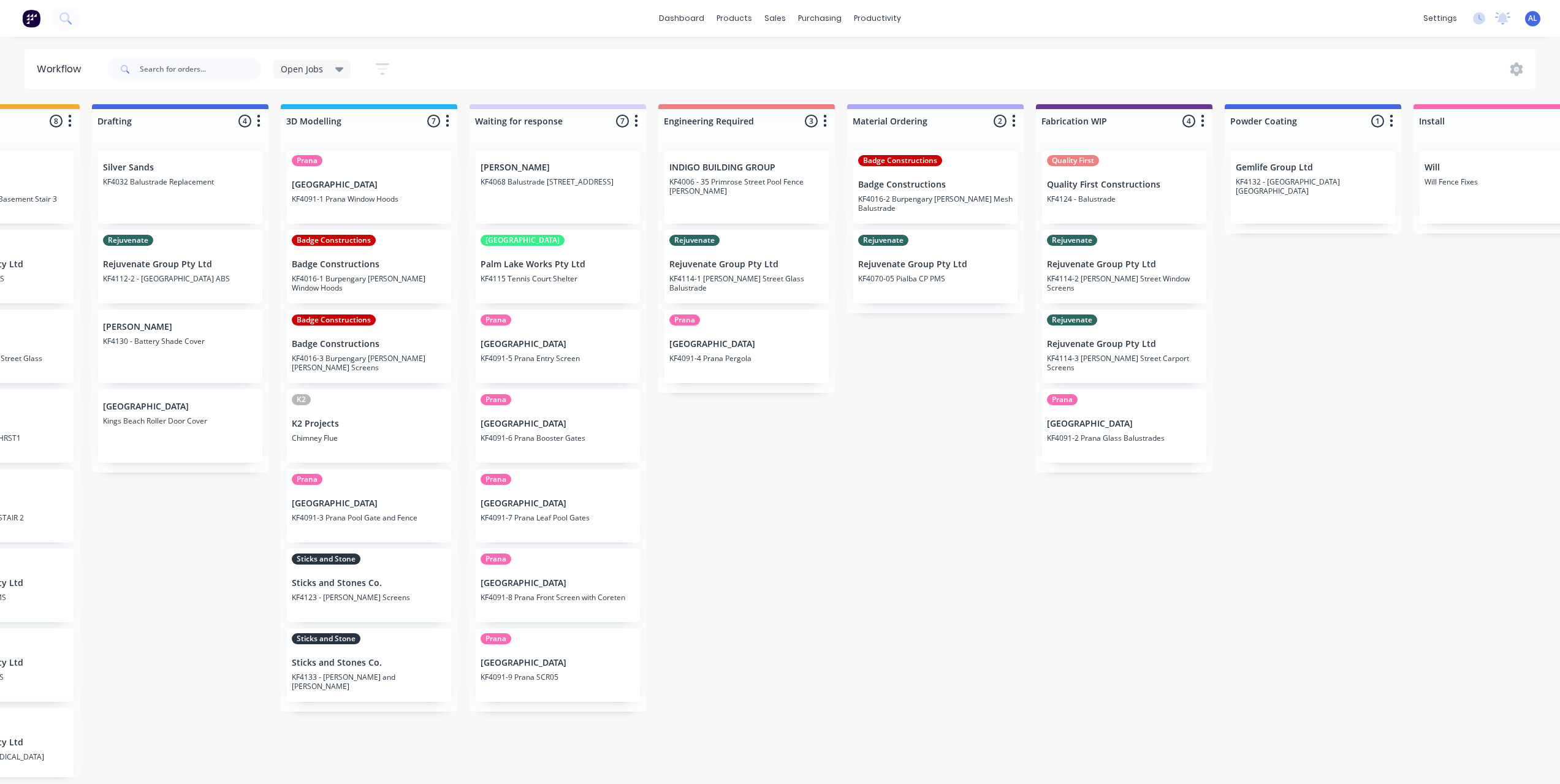
click at [698, 688] on div "Submitted 6 Status colour #273444 hex #273444 Save Cancel Summaries Total order…" at bounding box center [1145, 440] width 2932 height 673
click at [650, 741] on div "Submitted 6 Status colour #273444 hex #273444 Save Cancel Summaries Total order…" at bounding box center [1145, 440] width 2932 height 673
click at [746, 656] on div "Submitted 6 Status colour #273444 hex #273444 Save Cancel Summaries Total order…" at bounding box center [1145, 440] width 2932 height 673
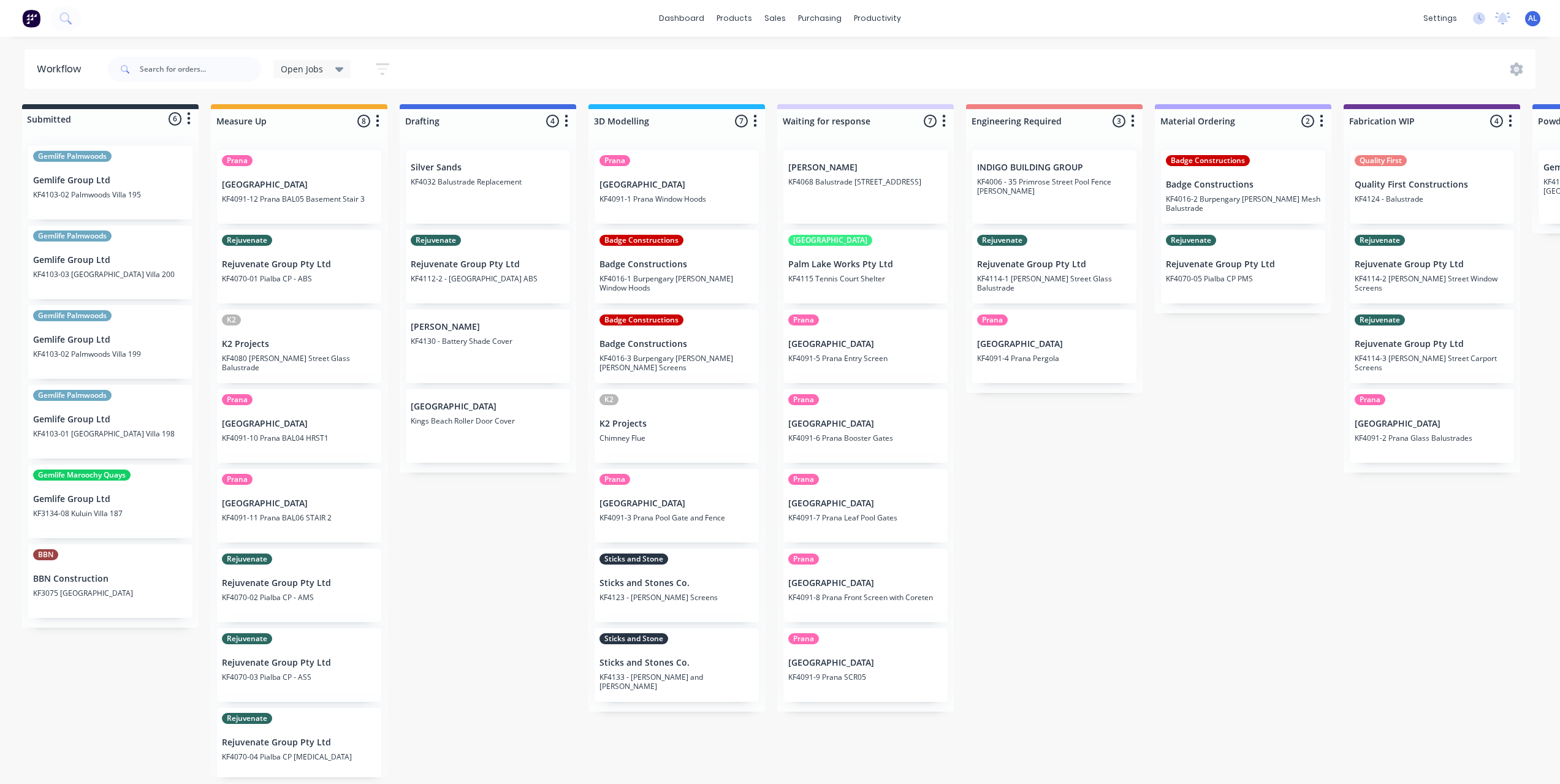
scroll to position [0, 0]
